Goal: Transaction & Acquisition: Purchase product/service

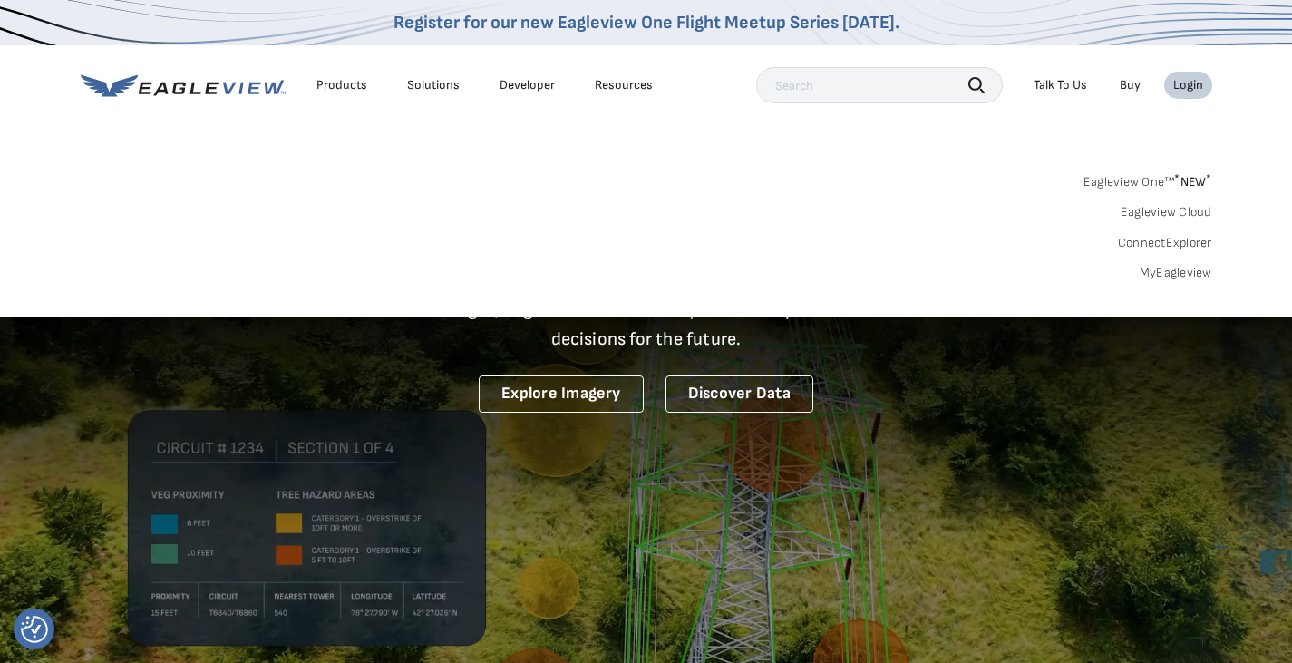
click at [1172, 274] on link "MyEagleview" at bounding box center [1176, 273] width 73 height 16
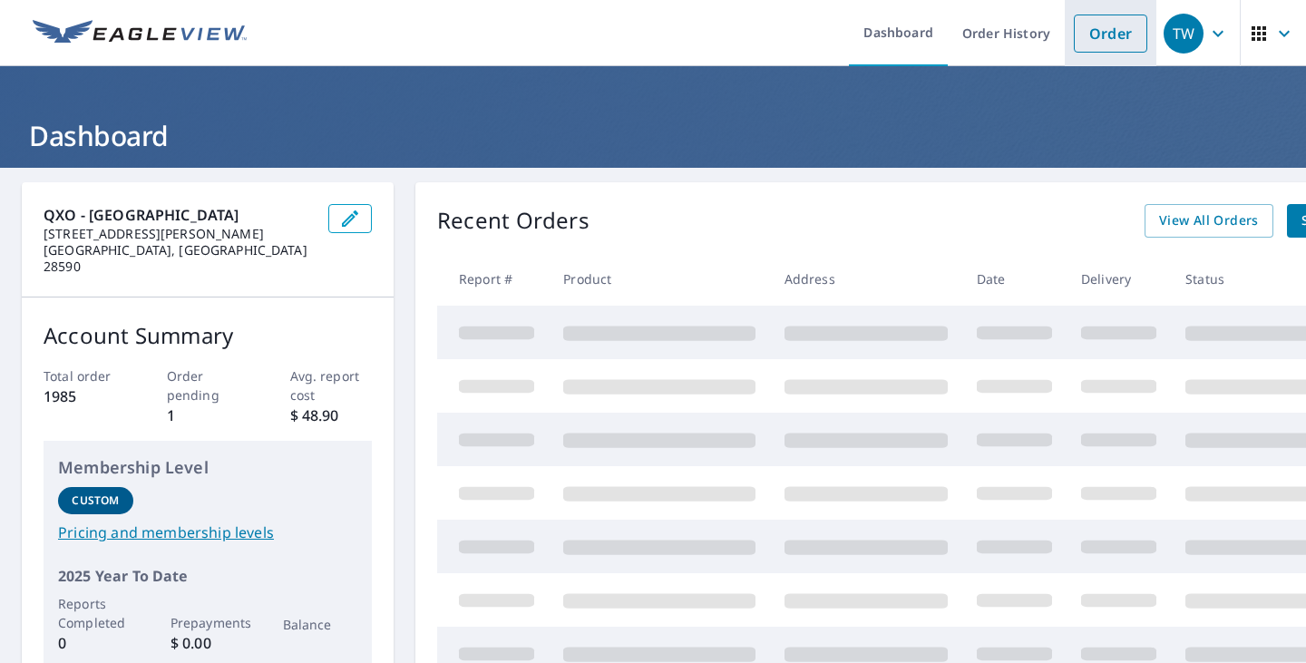
click at [1098, 39] on link "Order" at bounding box center [1110, 34] width 73 height 38
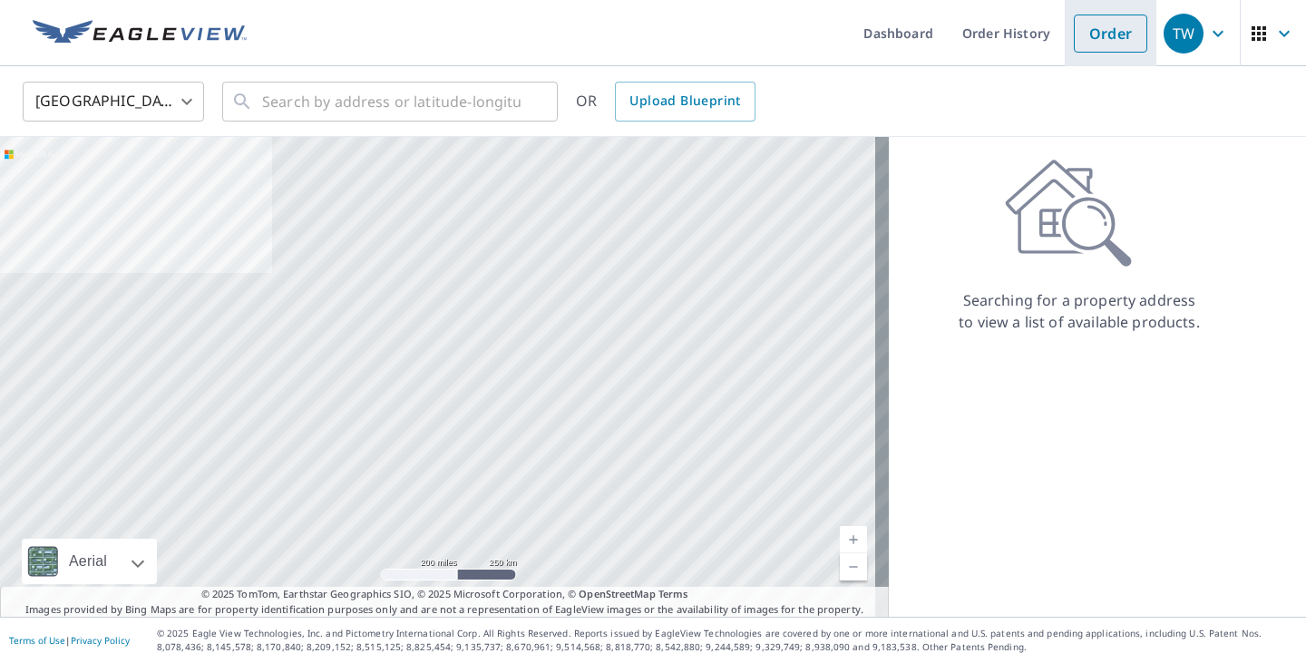
click at [1104, 38] on link "Order" at bounding box center [1110, 34] width 73 height 38
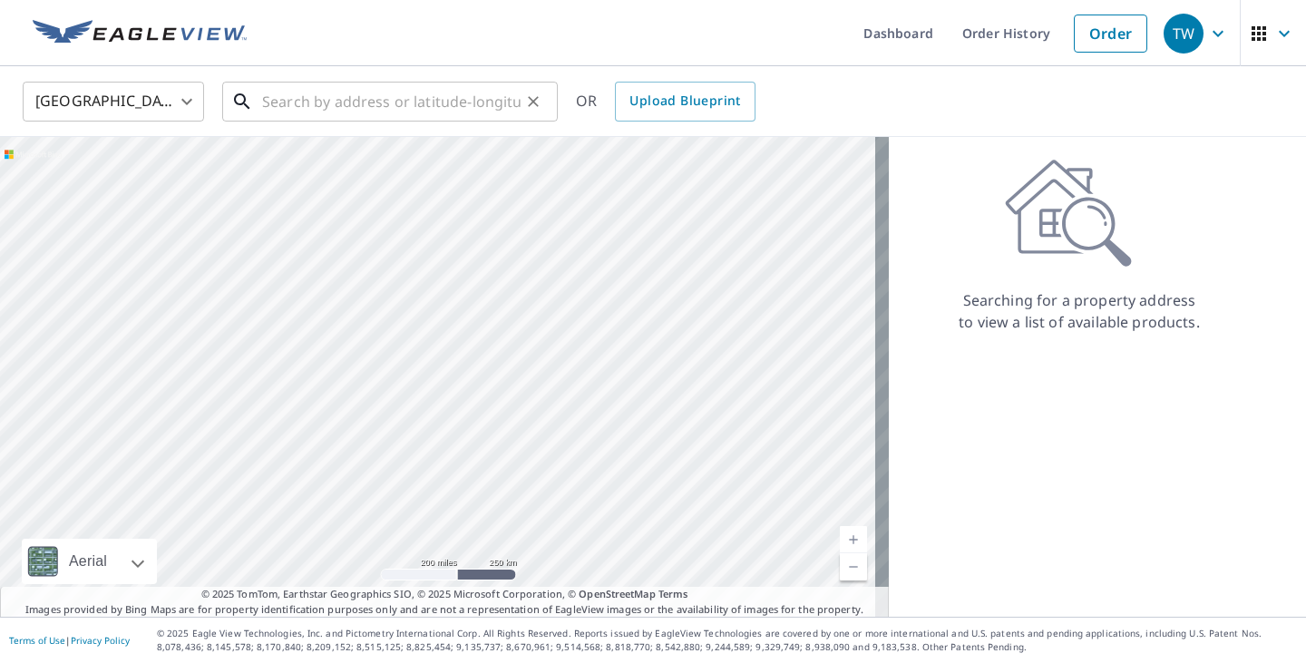
click at [316, 110] on input "text" at bounding box center [391, 101] width 258 height 51
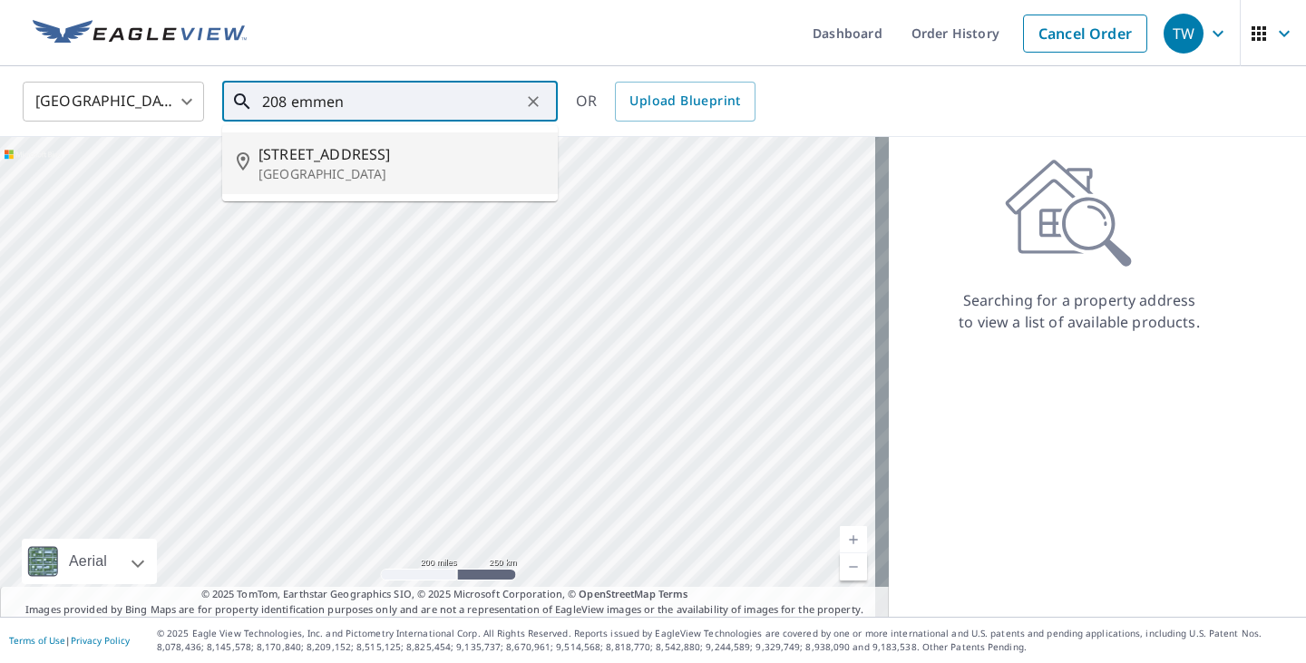
click at [364, 169] on p "New Bern, NC 28562" at bounding box center [400, 174] width 285 height 18
type input "208 Emmen Rd New Bern, NC 28562"
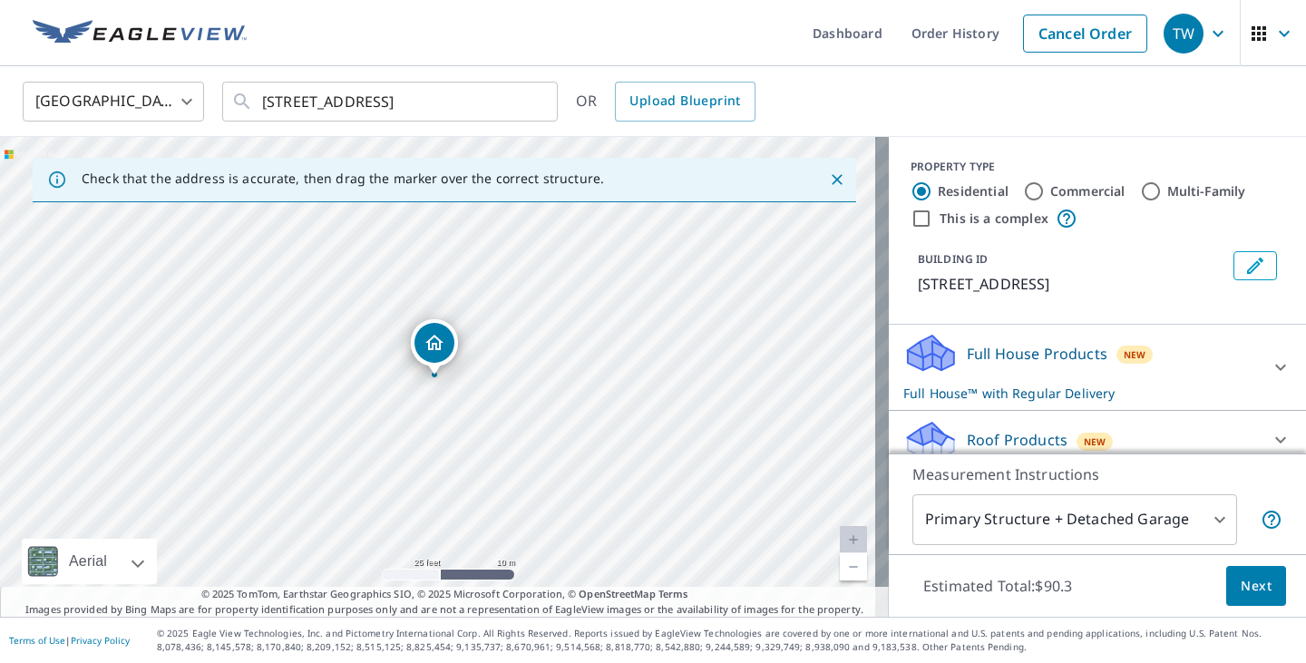
scroll to position [91, 0]
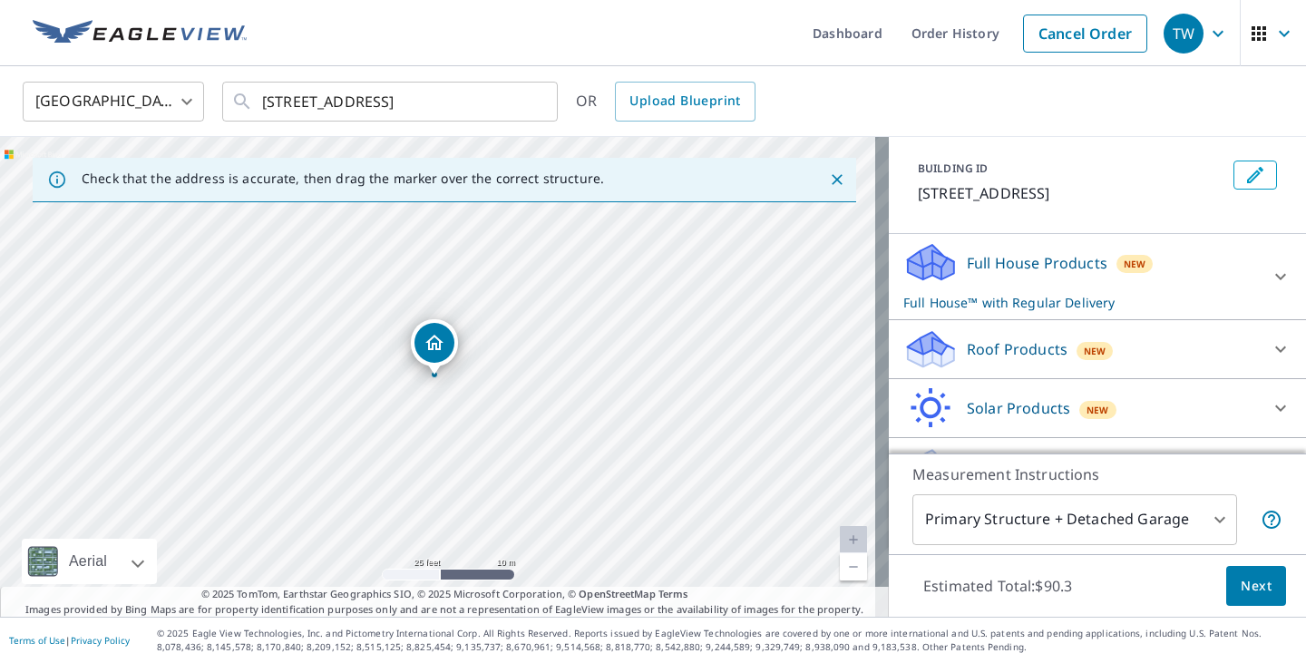
click at [1132, 344] on div "Roof Products New" at bounding box center [1080, 349] width 355 height 43
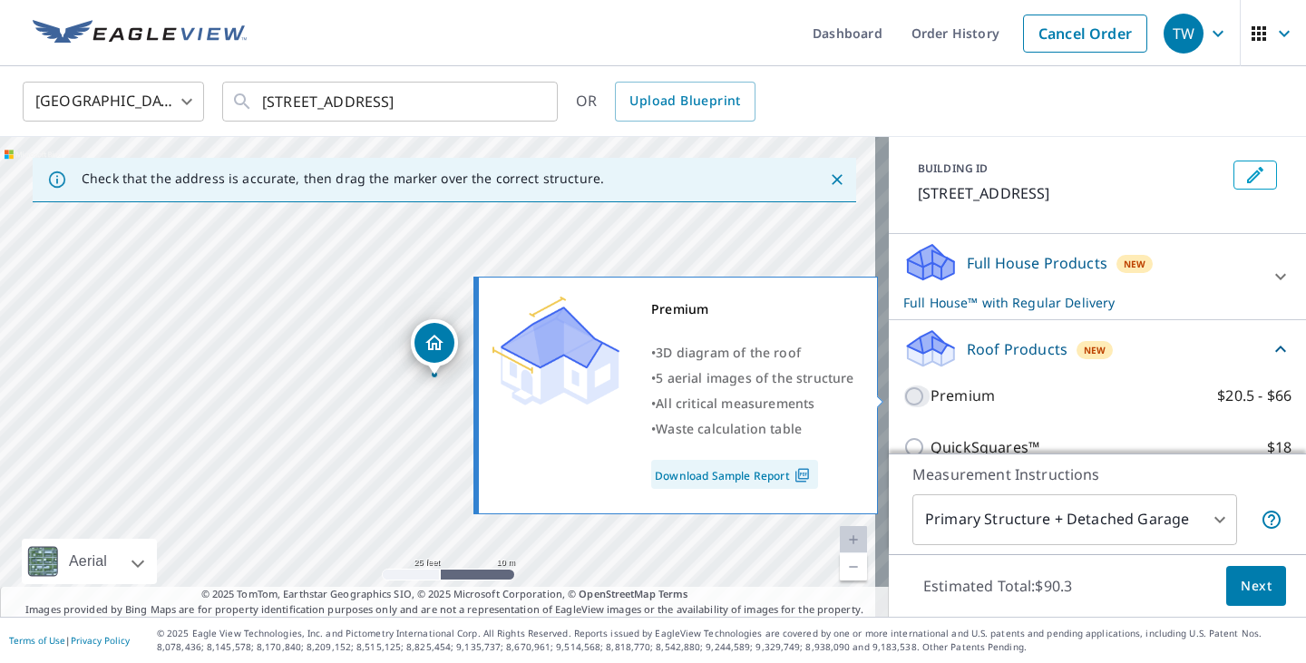
click at [903, 395] on input "Premium $20.5 - $66" at bounding box center [916, 396] width 27 height 22
checkbox input "true"
checkbox input "false"
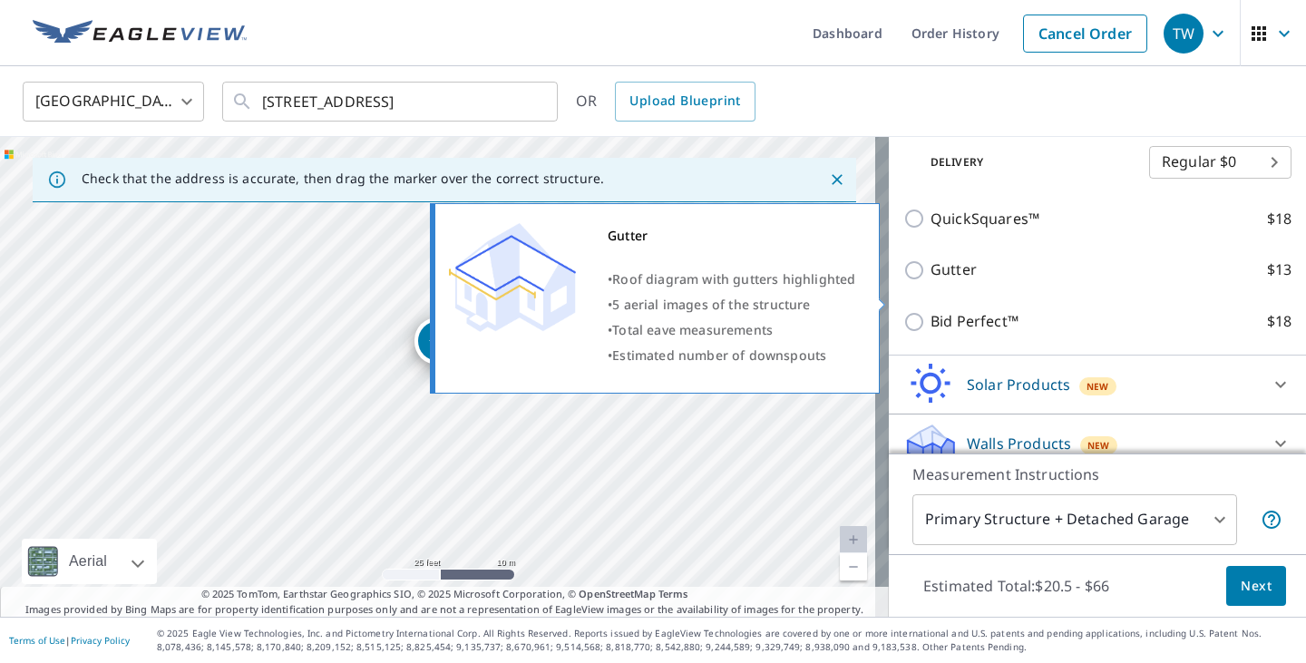
scroll to position [380, 0]
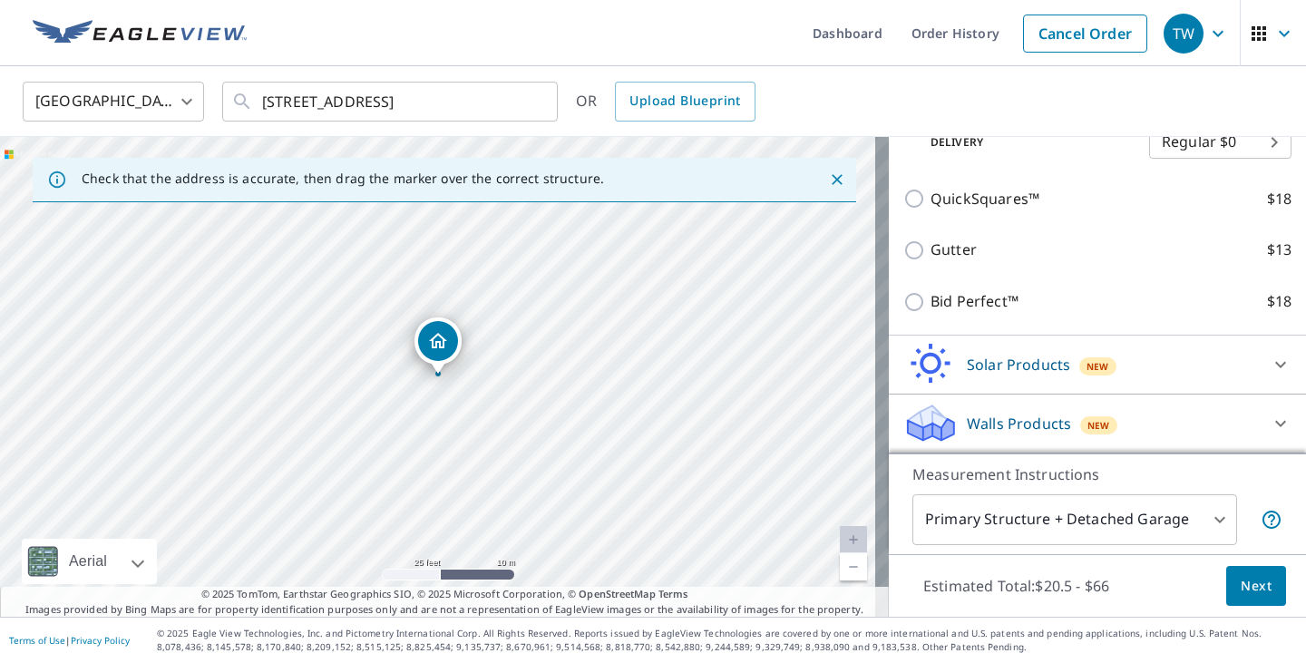
click at [1231, 597] on button "Next" at bounding box center [1256, 586] width 60 height 41
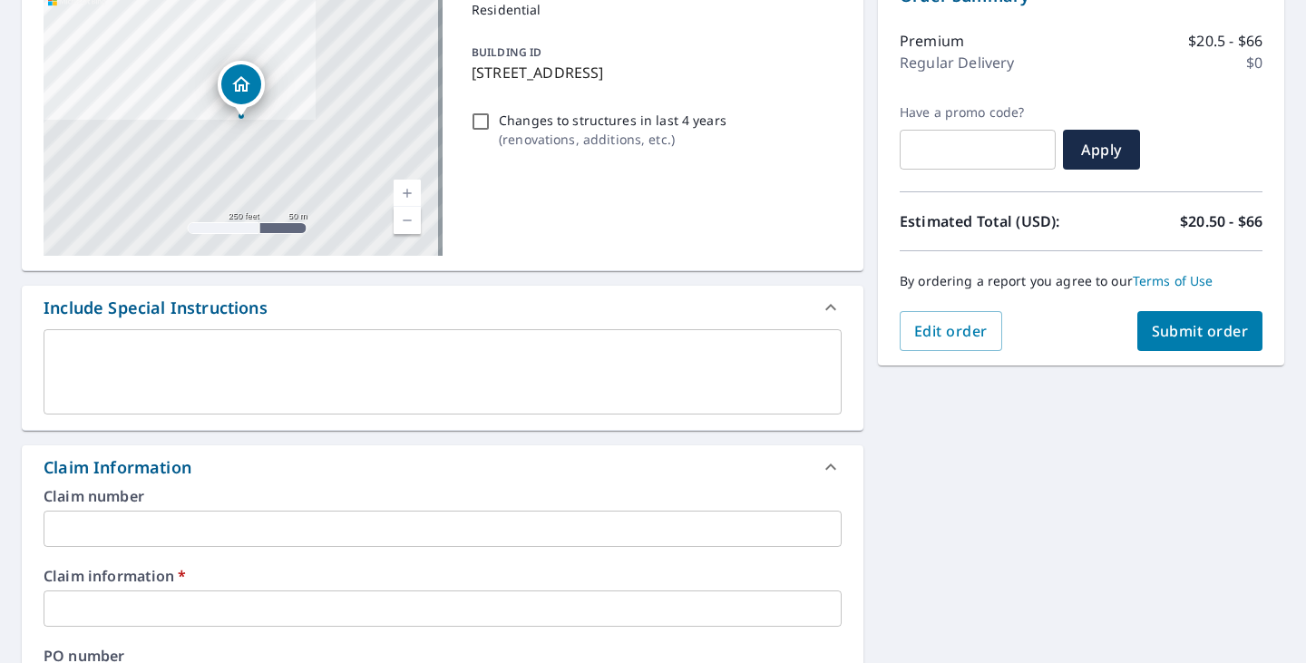
scroll to position [272, 0]
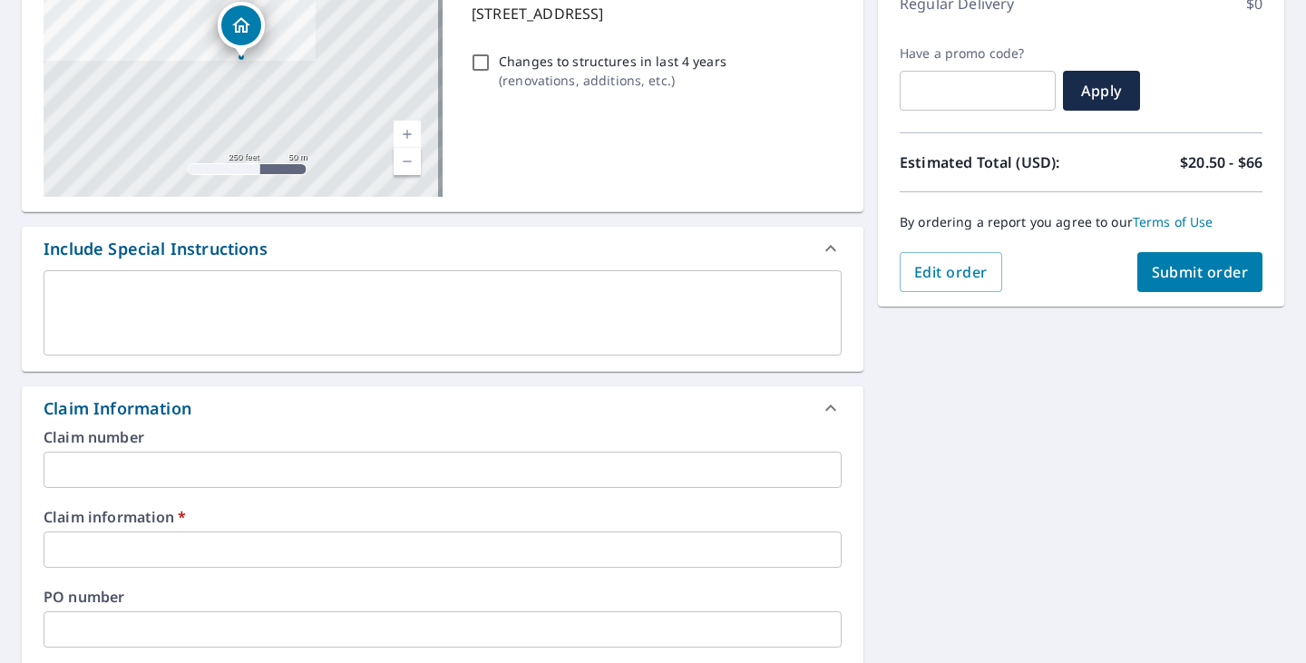
click at [102, 561] on input "text" at bounding box center [443, 549] width 798 height 36
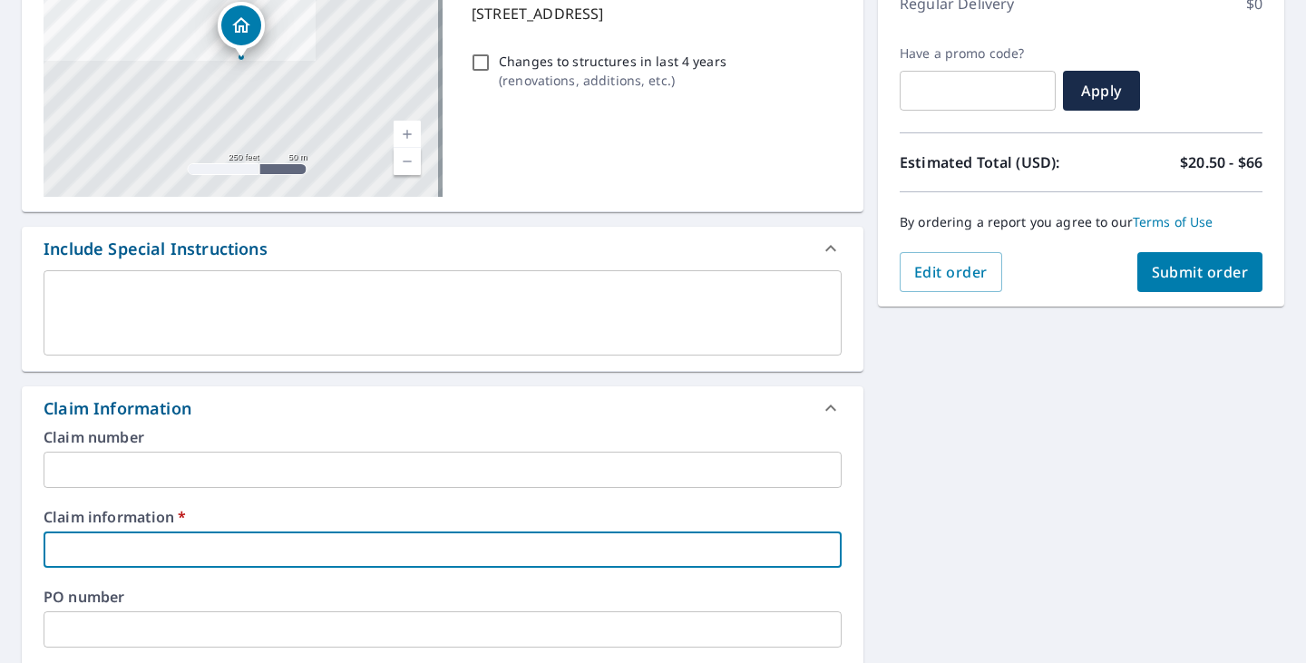
type input "m"
checkbox input "true"
type input "ma"
checkbox input "true"
type input "mar"
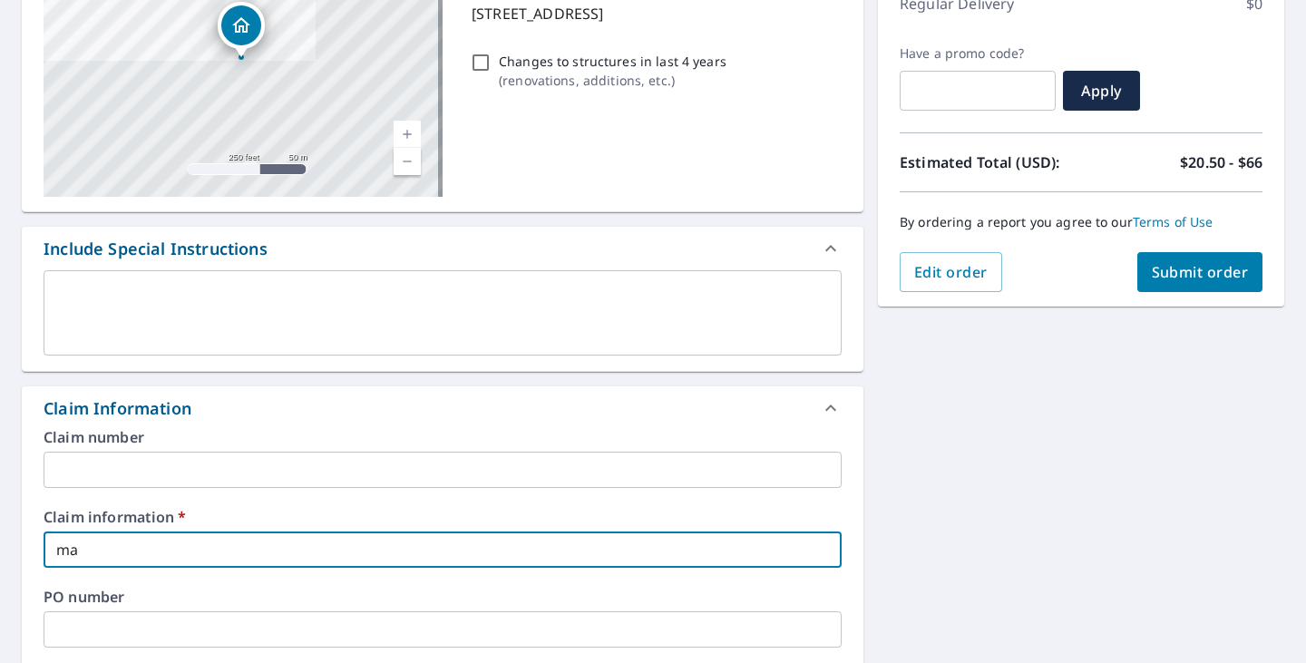
checkbox input "true"
type input "mars"
checkbox input "true"
type input "marsh"
checkbox input "true"
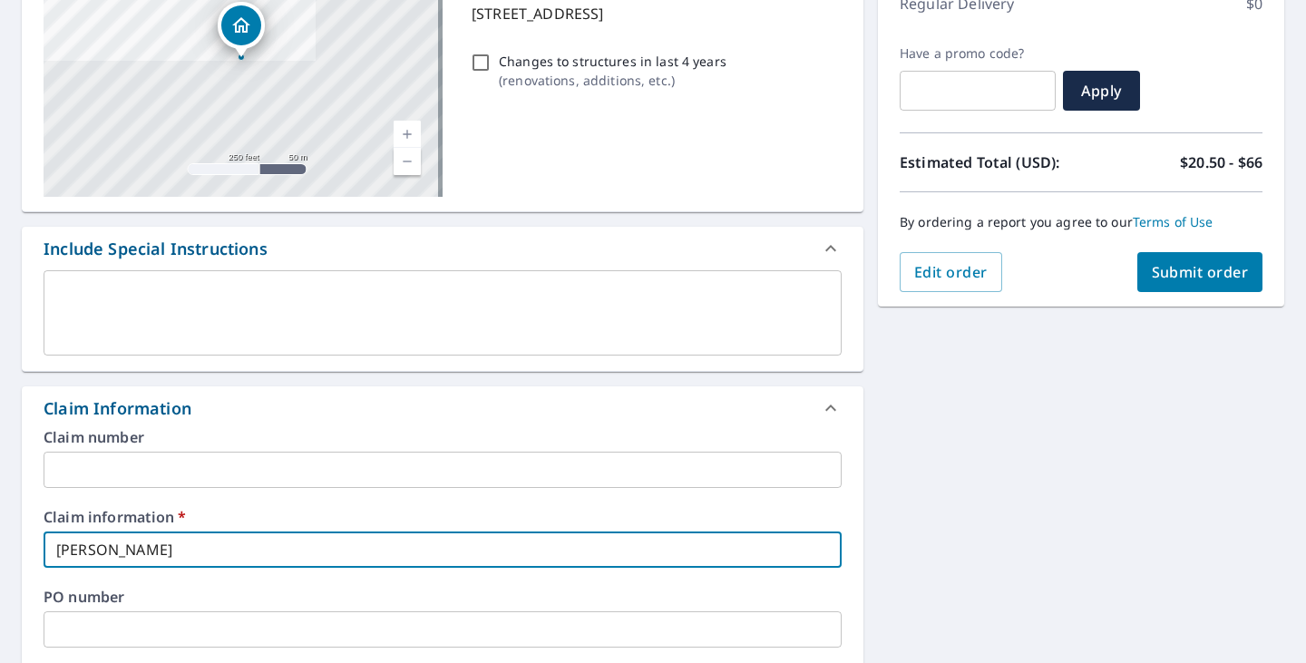
type input "marsha"
checkbox input "true"
type input "marshal"
checkbox input "true"
type input "marshall"
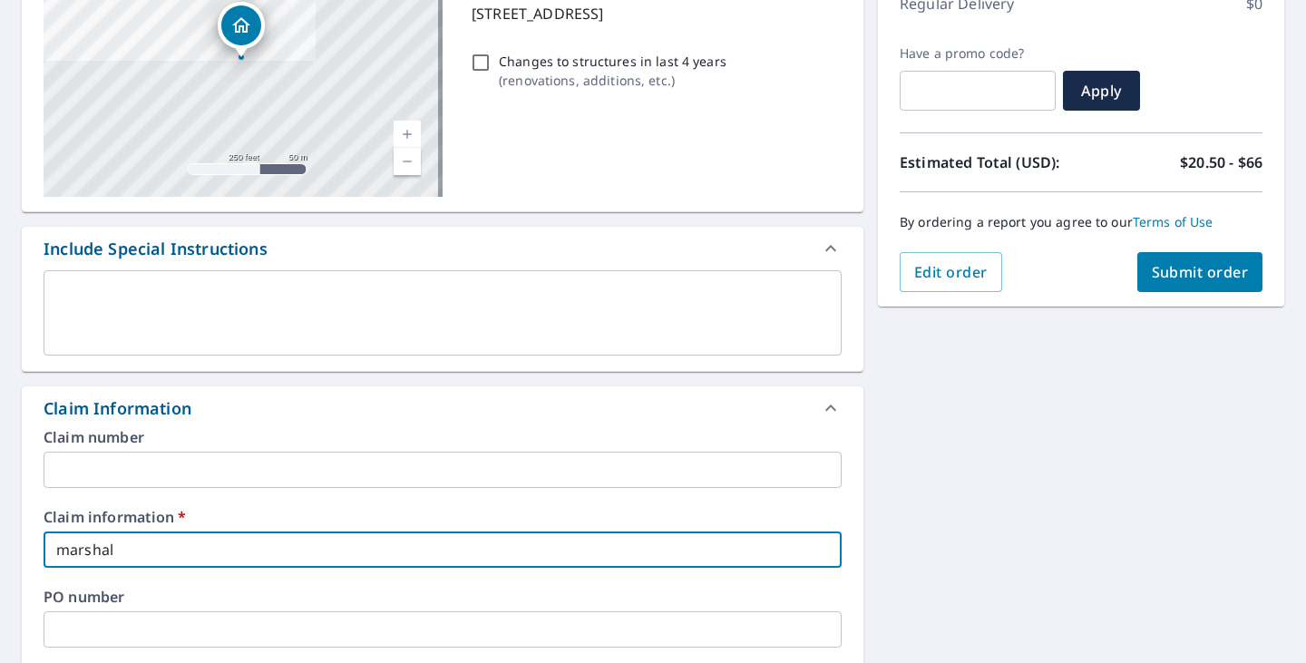
checkbox input "true"
type input "marshall"
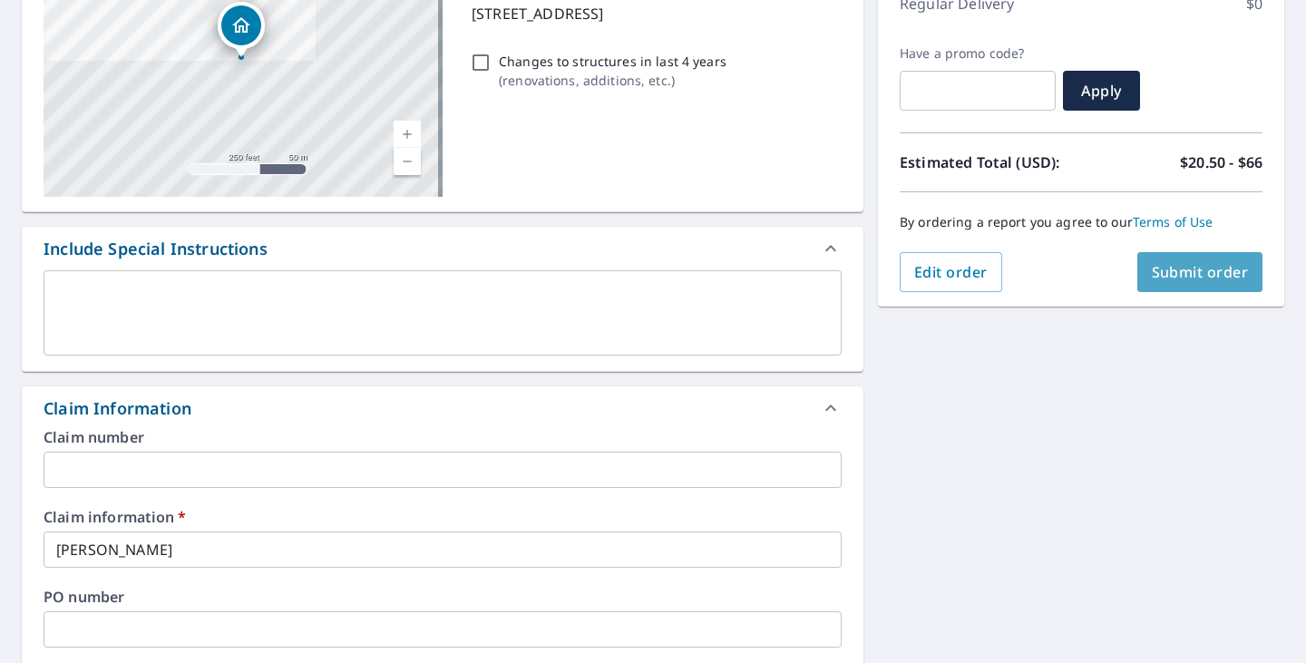
click at [1182, 271] on span "Submit order" at bounding box center [1200, 272] width 97 height 20
checkbox input "true"
